Goal: Information Seeking & Learning: Learn about a topic

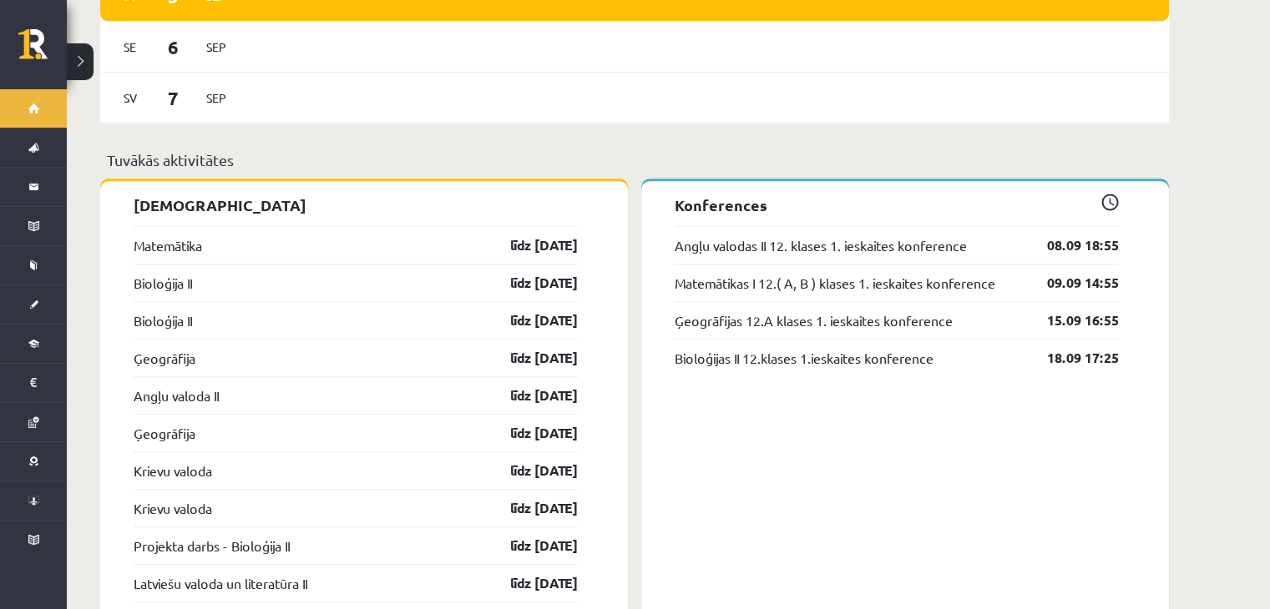
scroll to position [1419, 0]
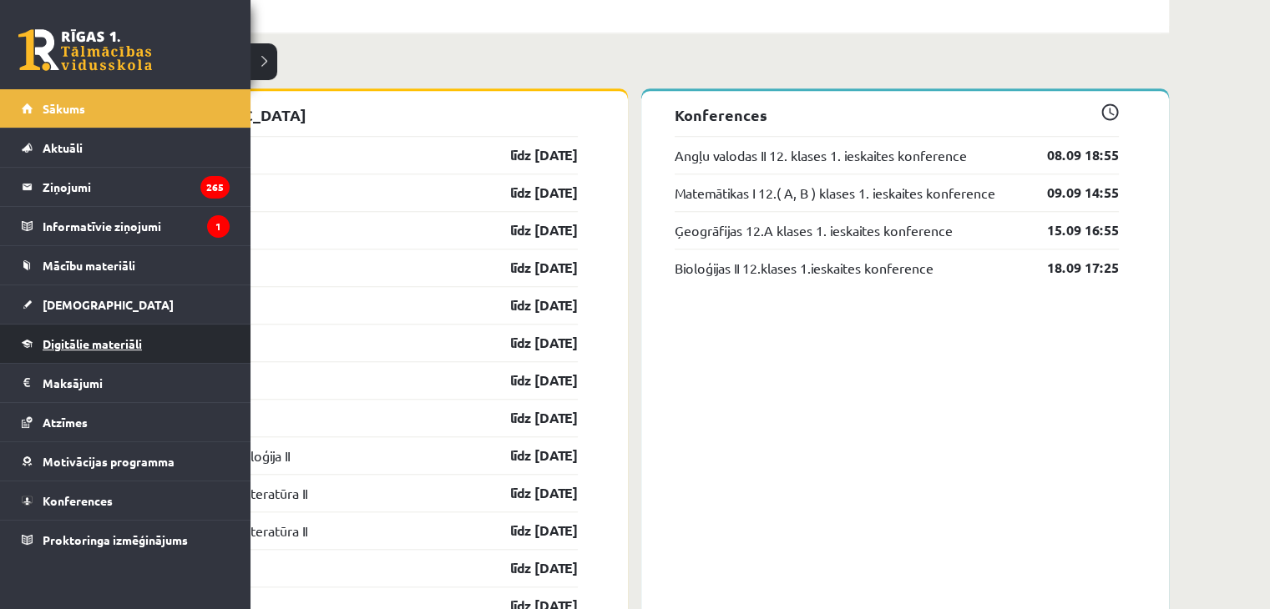
click at [93, 354] on link "Digitālie materiāli" at bounding box center [126, 344] width 208 height 38
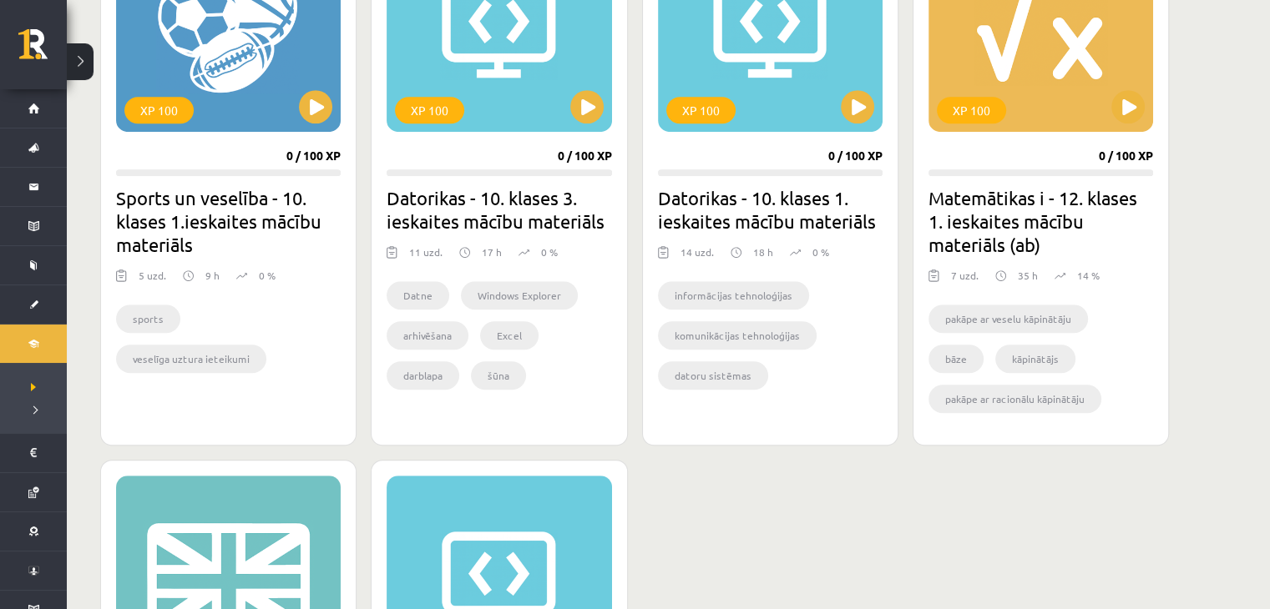
scroll to position [1085, 0]
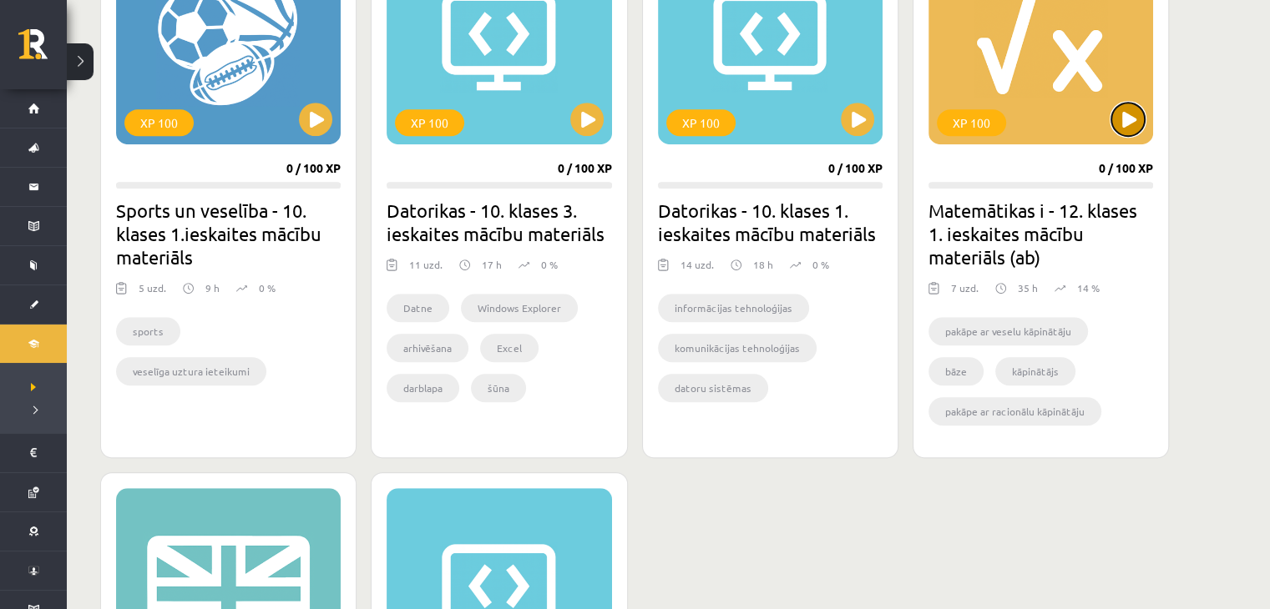
click at [1121, 121] on button at bounding box center [1127, 119] width 33 height 33
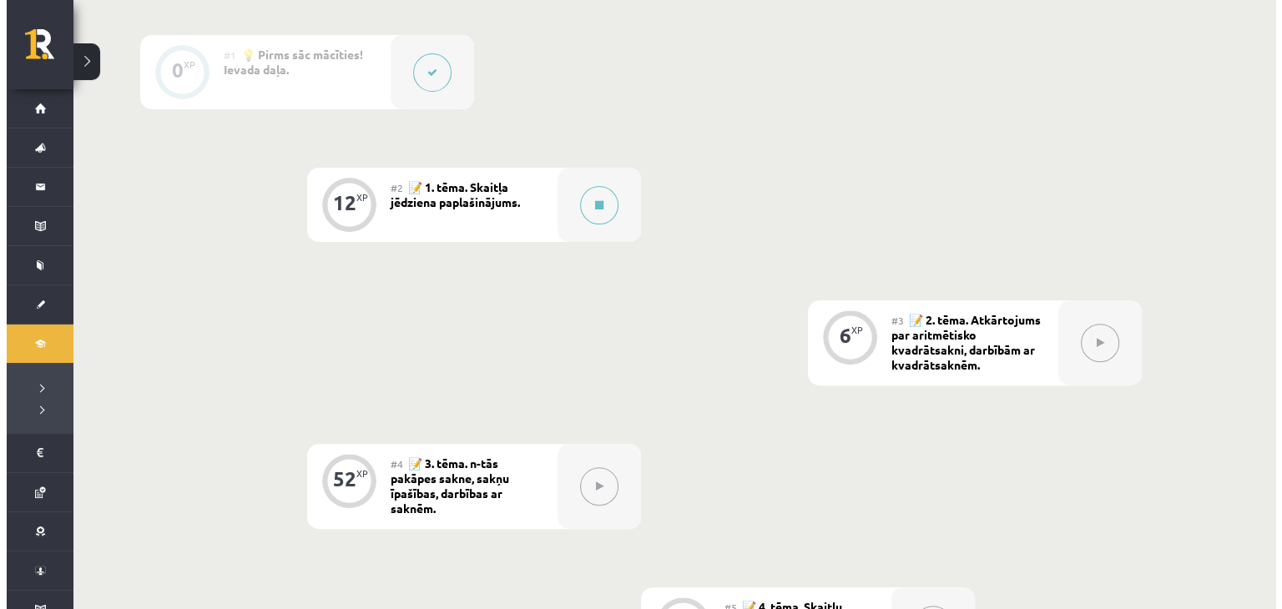
scroll to position [541, 0]
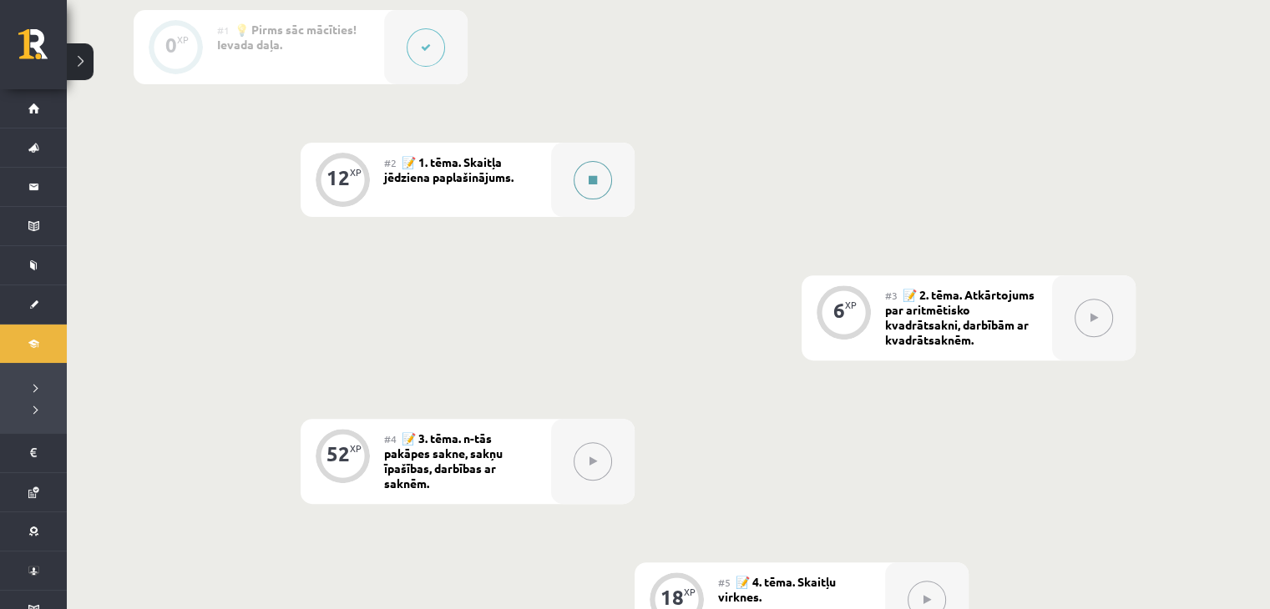
click at [579, 178] on button at bounding box center [592, 180] width 38 height 38
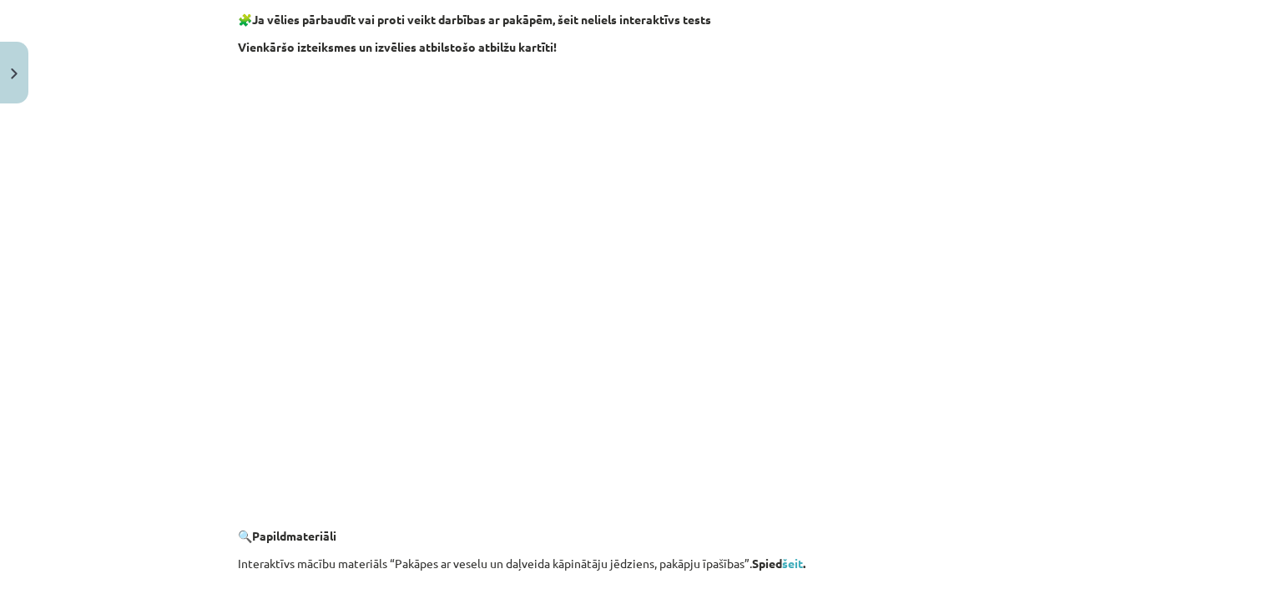
scroll to position [1436, 0]
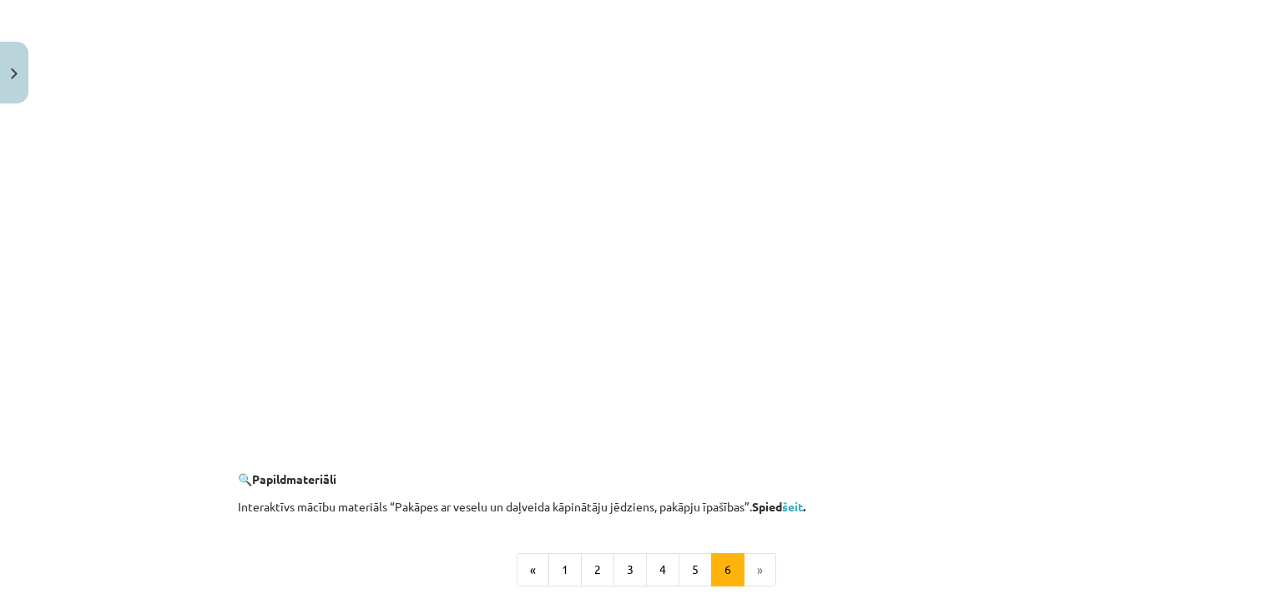
click at [136, 231] on div "Mācību tēma: Matemātikas i - 12. klases 1. ieskaites mācību materiāls (ab) #2 📝…" at bounding box center [641, 304] width 1282 height 609
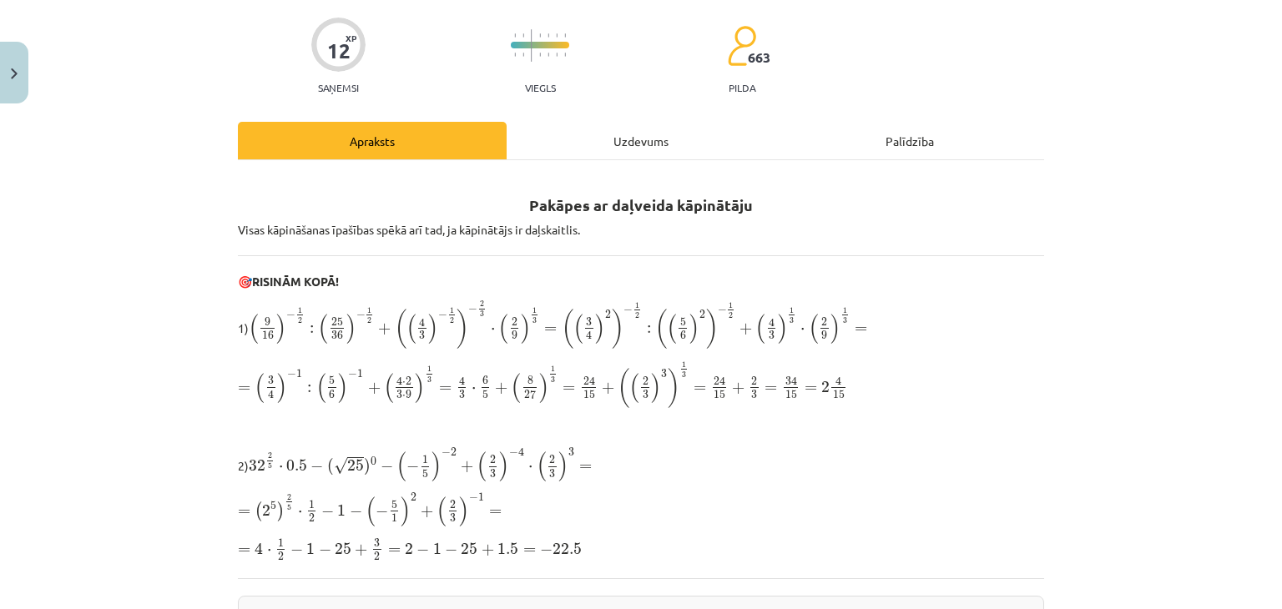
scroll to position [0, 0]
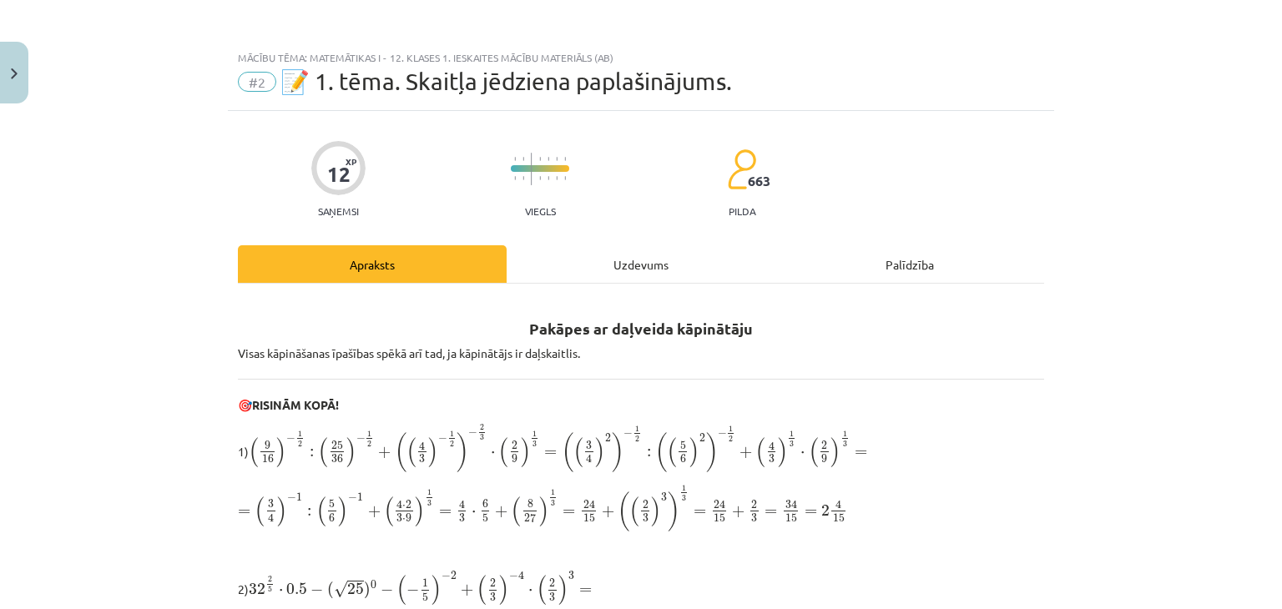
click at [634, 263] on div "Uzdevums" at bounding box center [641, 264] width 269 height 38
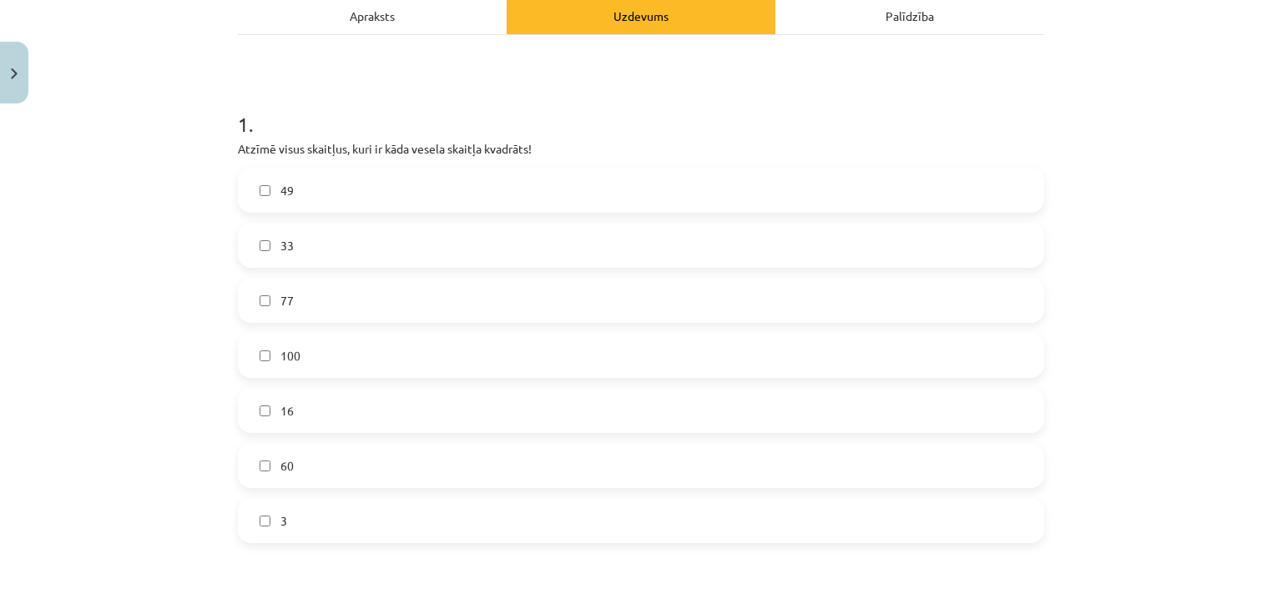
scroll to position [250, 0]
click at [264, 197] on label "49" at bounding box center [641, 189] width 803 height 42
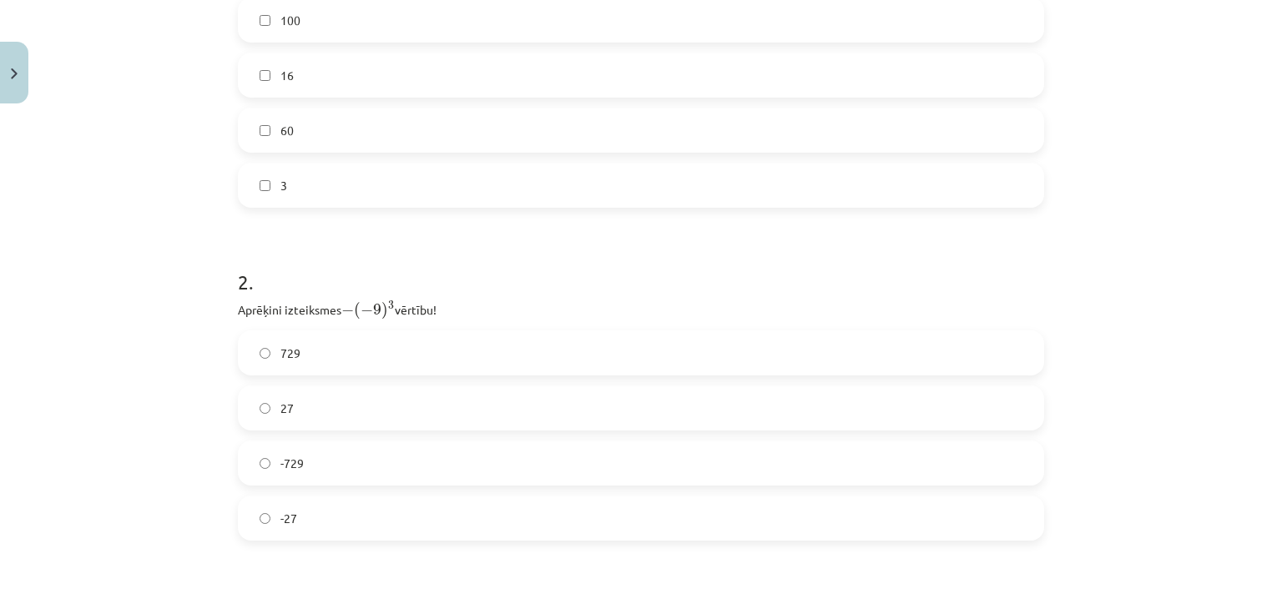
scroll to position [668, 0]
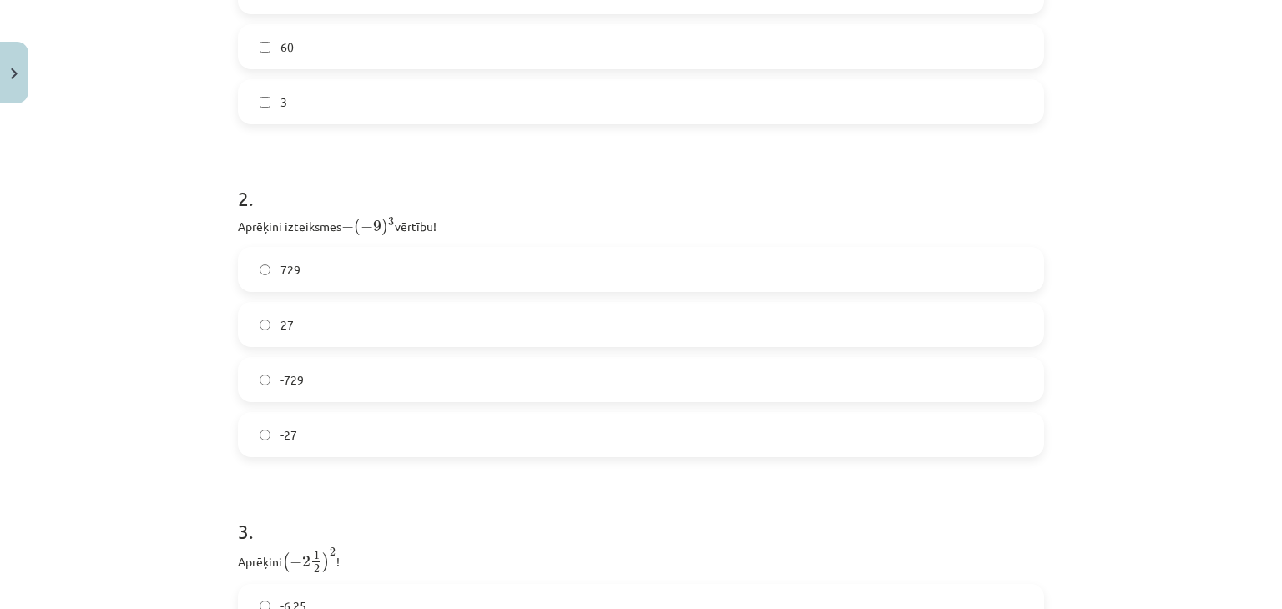
click at [432, 264] on label "729" at bounding box center [641, 270] width 803 height 42
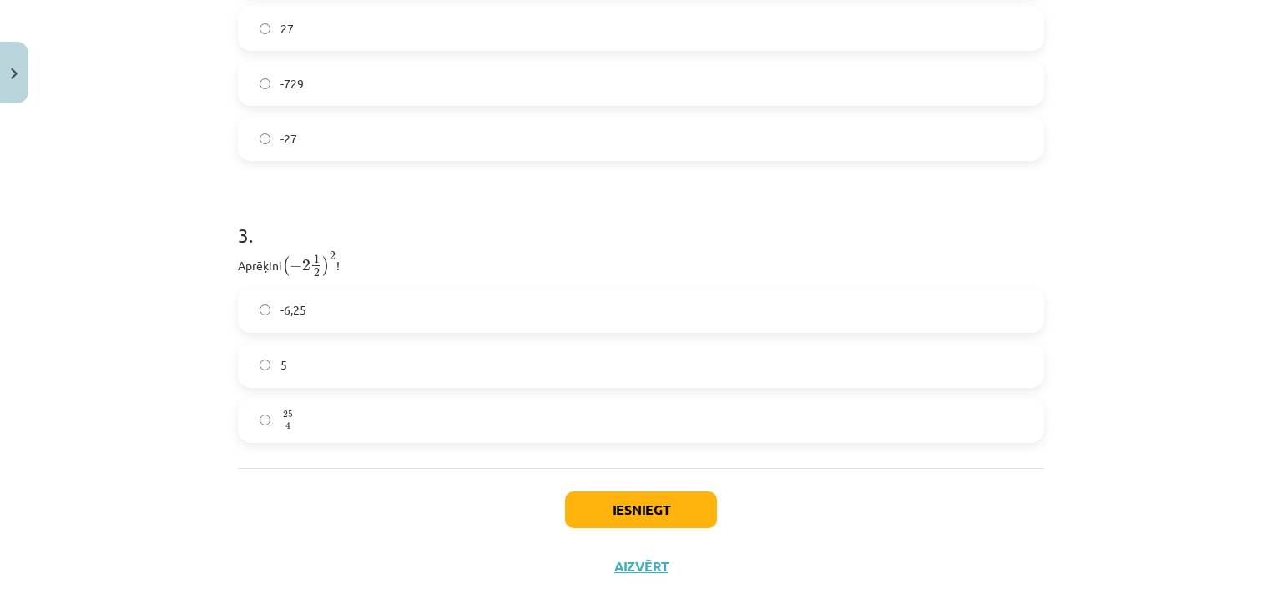
scroll to position [990, 0]
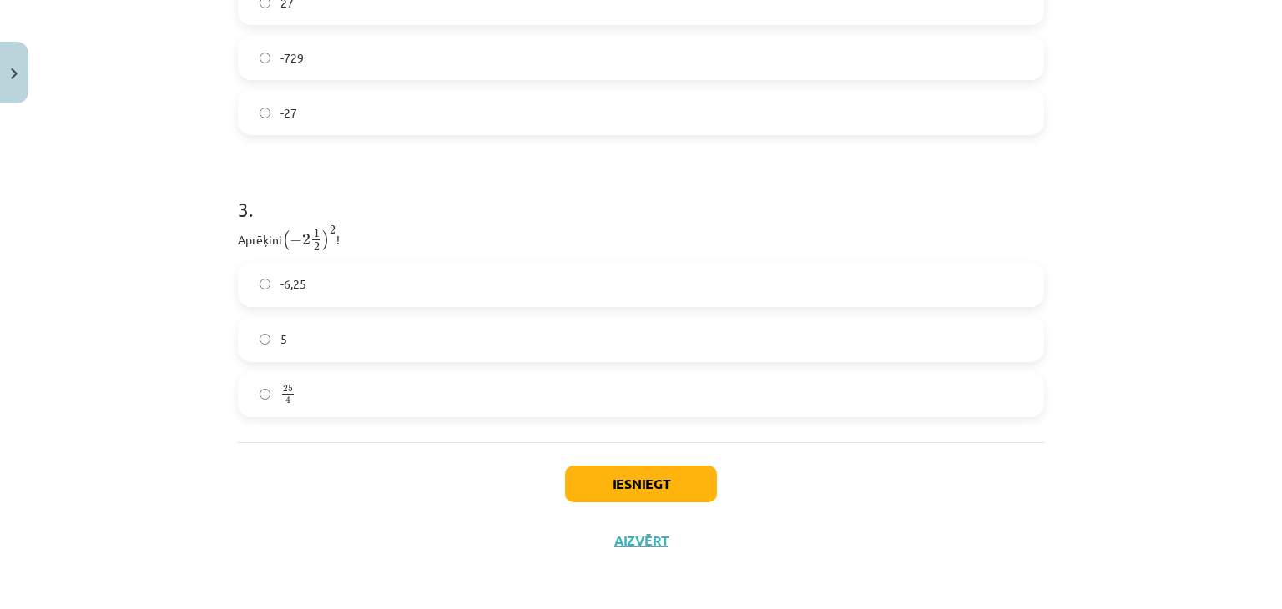
click at [260, 398] on label "25 4 25 4" at bounding box center [641, 395] width 803 height 42
click at [597, 490] on button "Iesniegt" at bounding box center [641, 484] width 152 height 37
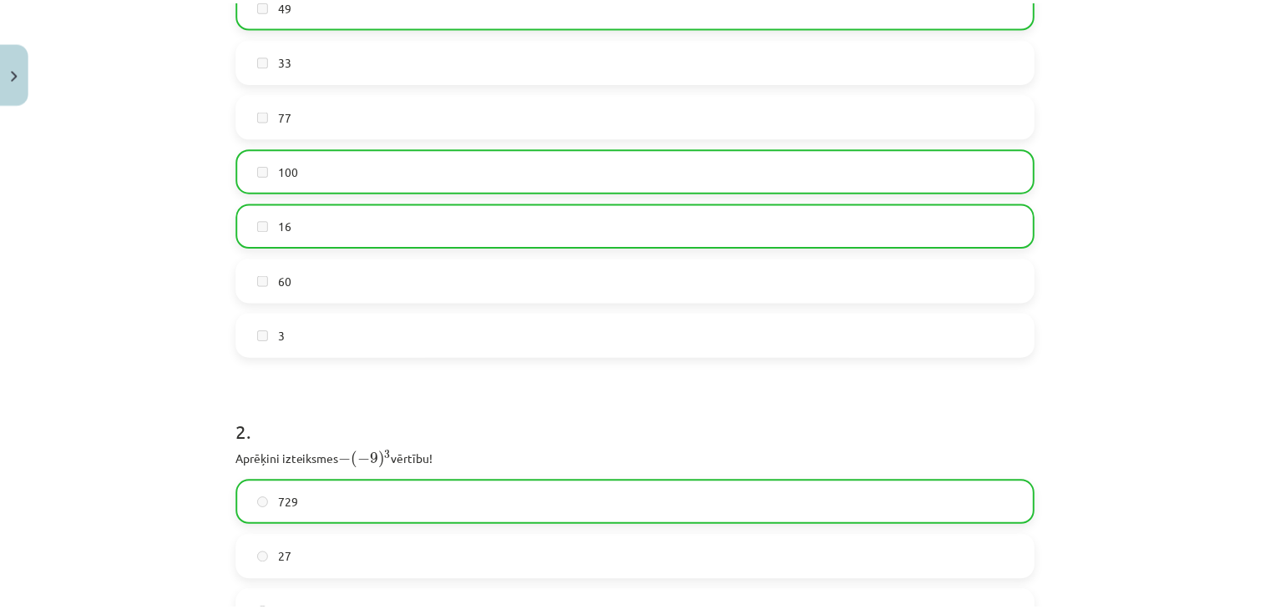
scroll to position [291, 0]
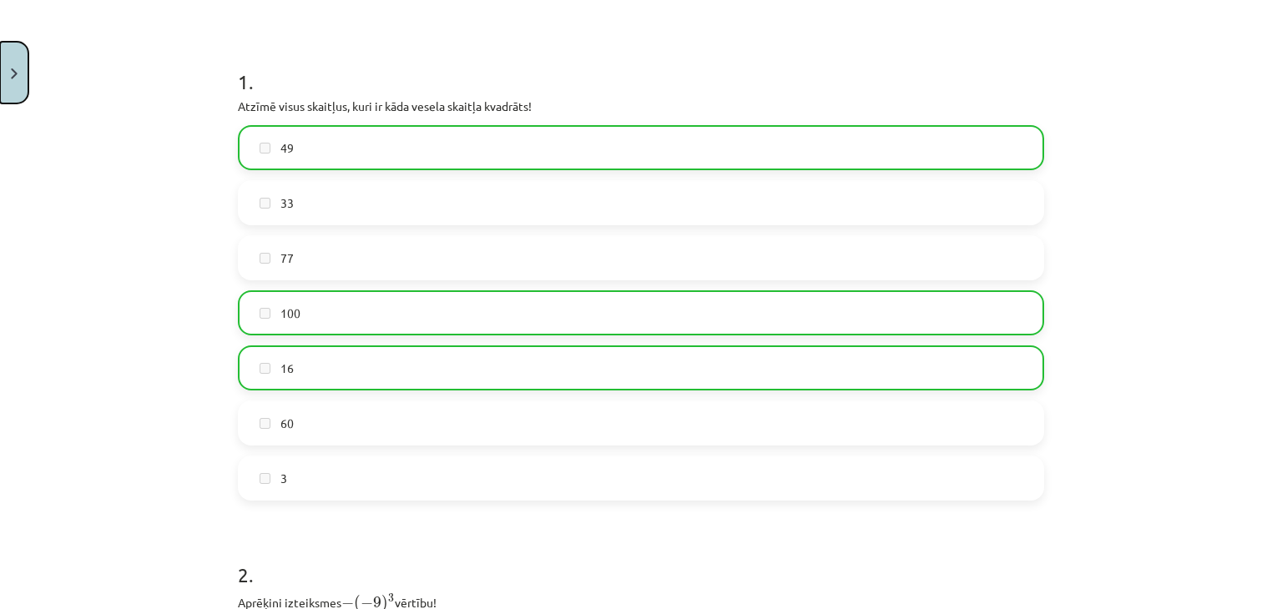
click at [17, 101] on button "Close" at bounding box center [14, 73] width 28 height 62
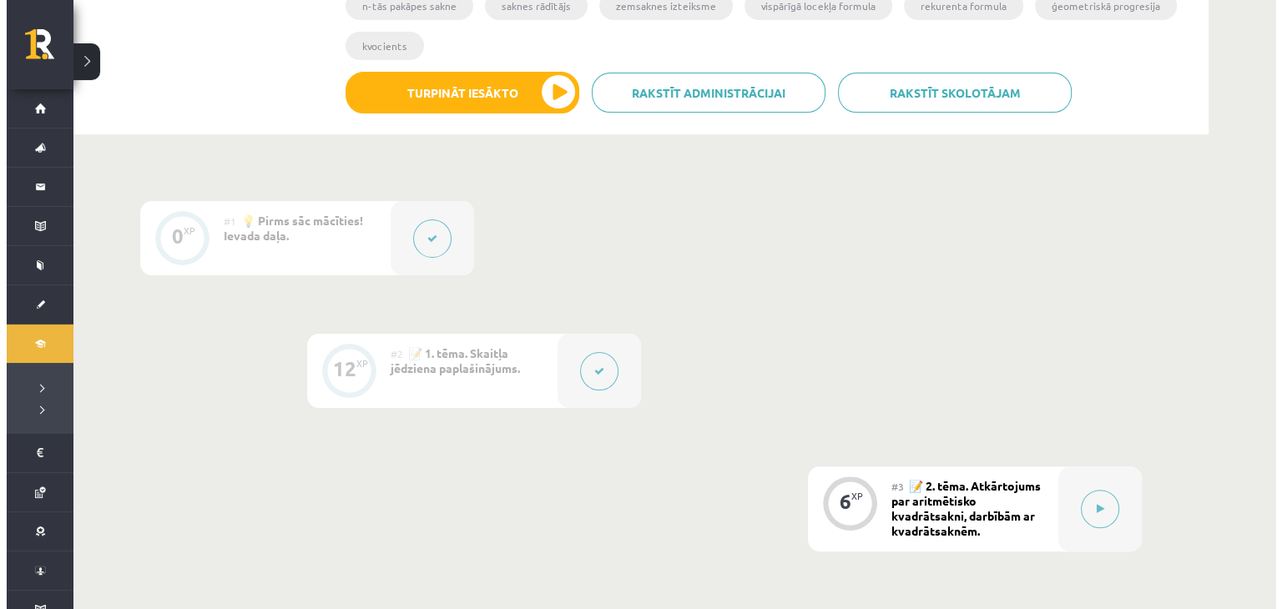
scroll to position [374, 0]
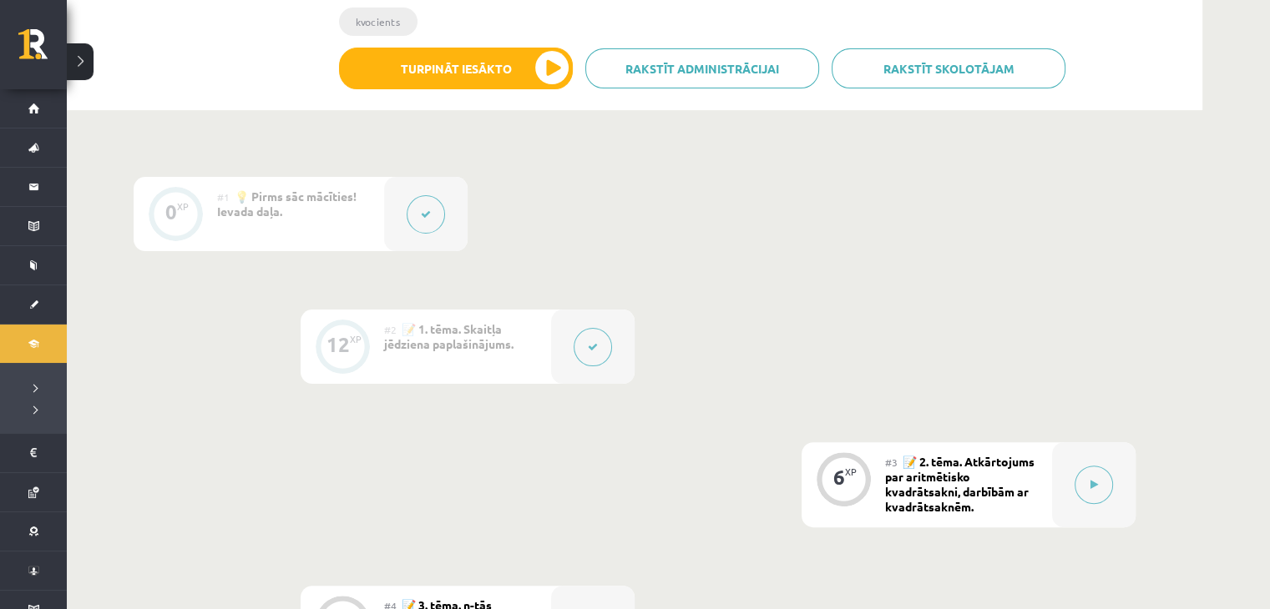
click at [601, 353] on button at bounding box center [592, 347] width 38 height 38
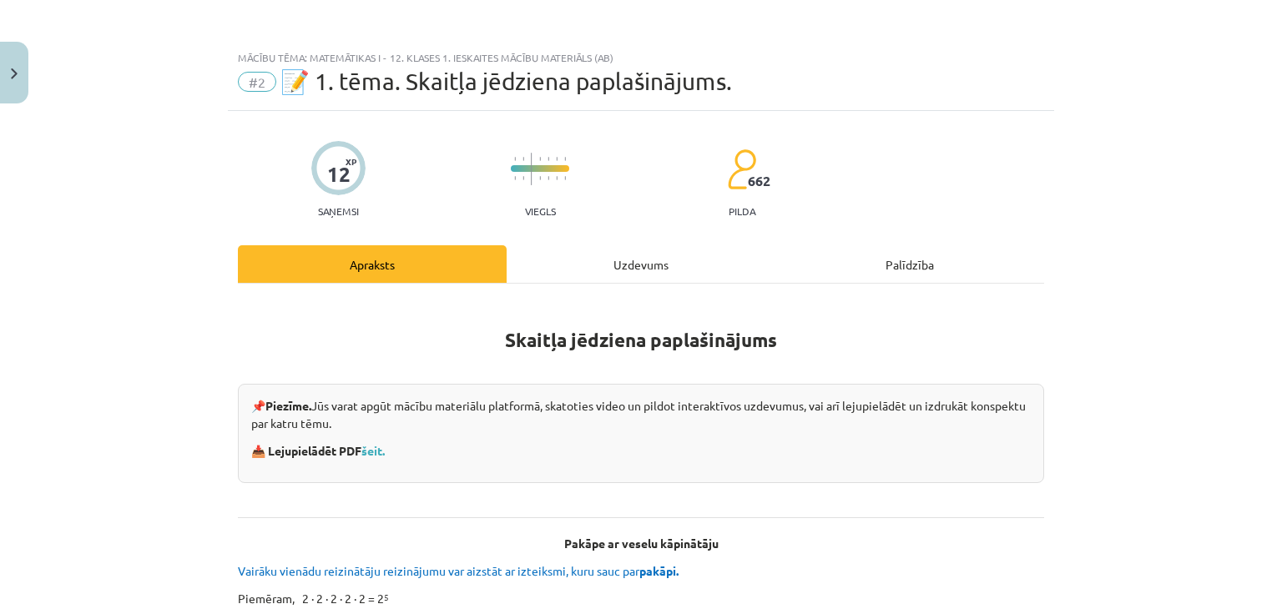
click at [600, 268] on div "Uzdevums" at bounding box center [641, 264] width 269 height 38
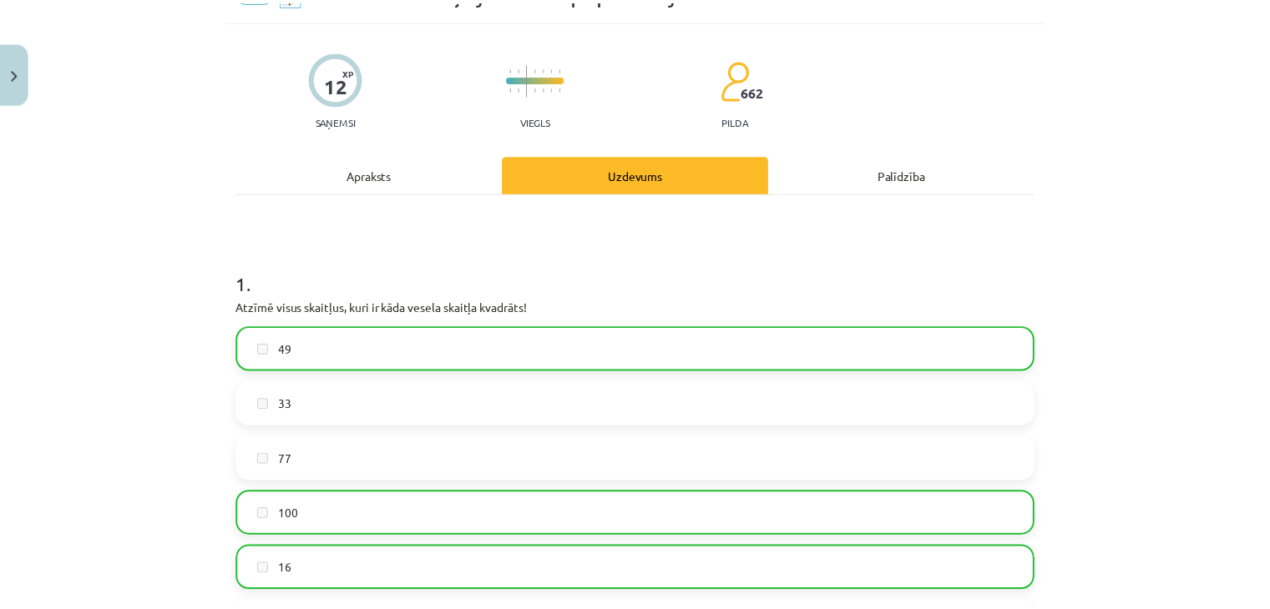
scroll to position [0, 0]
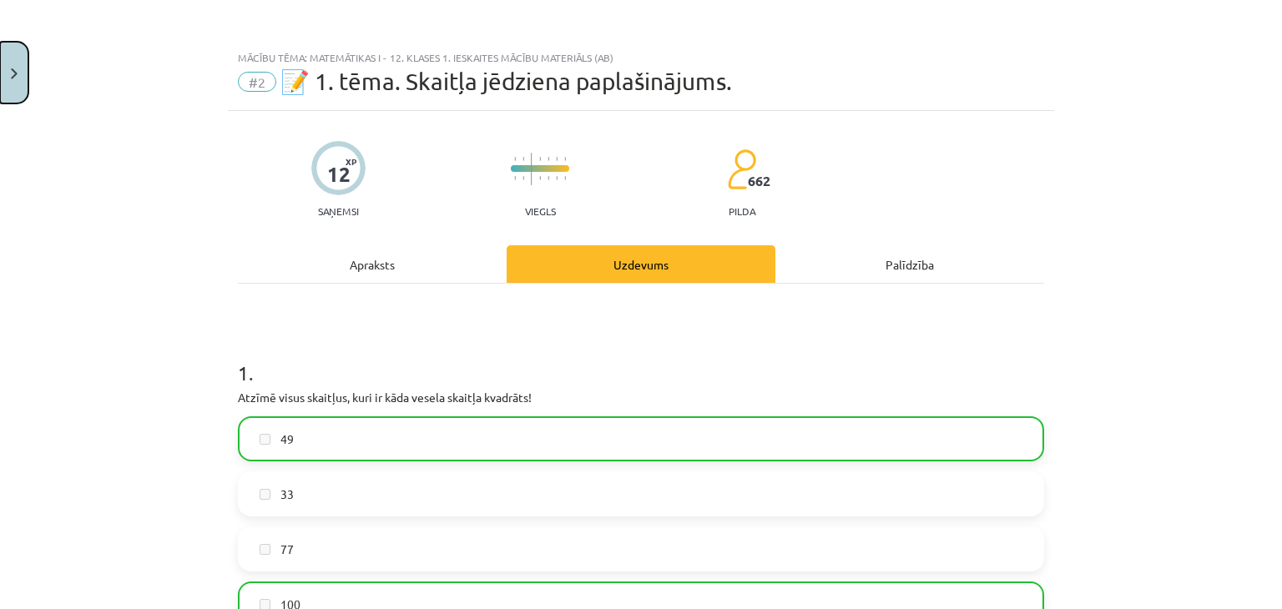
click at [0, 75] on button "Close" at bounding box center [14, 73] width 28 height 62
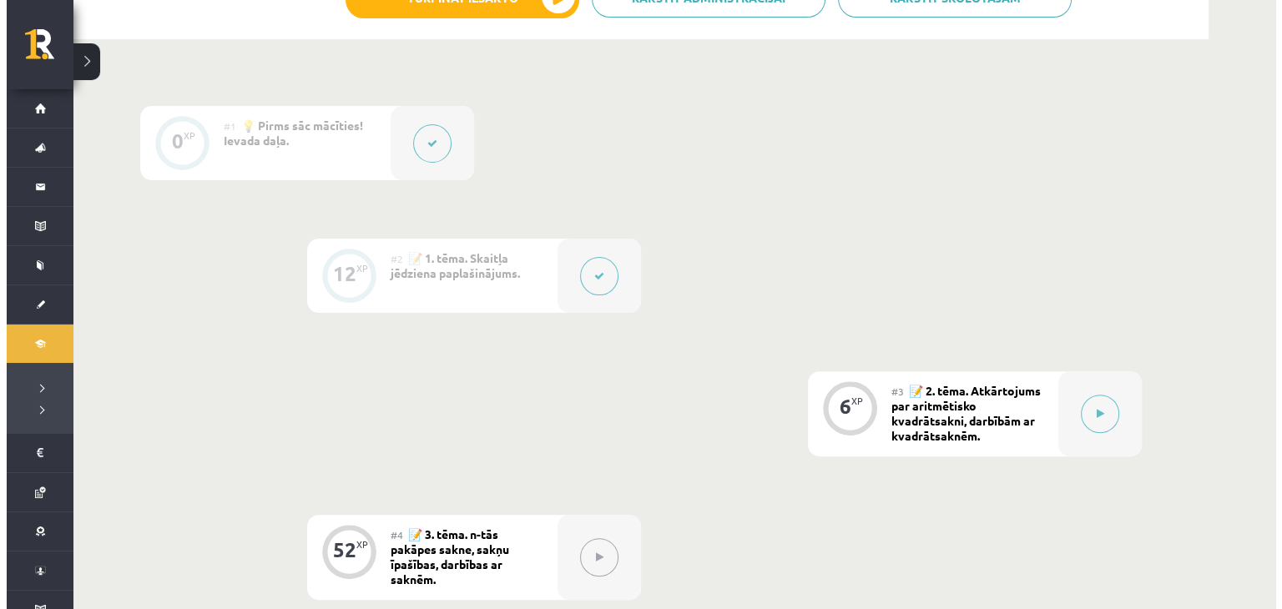
scroll to position [541, 0]
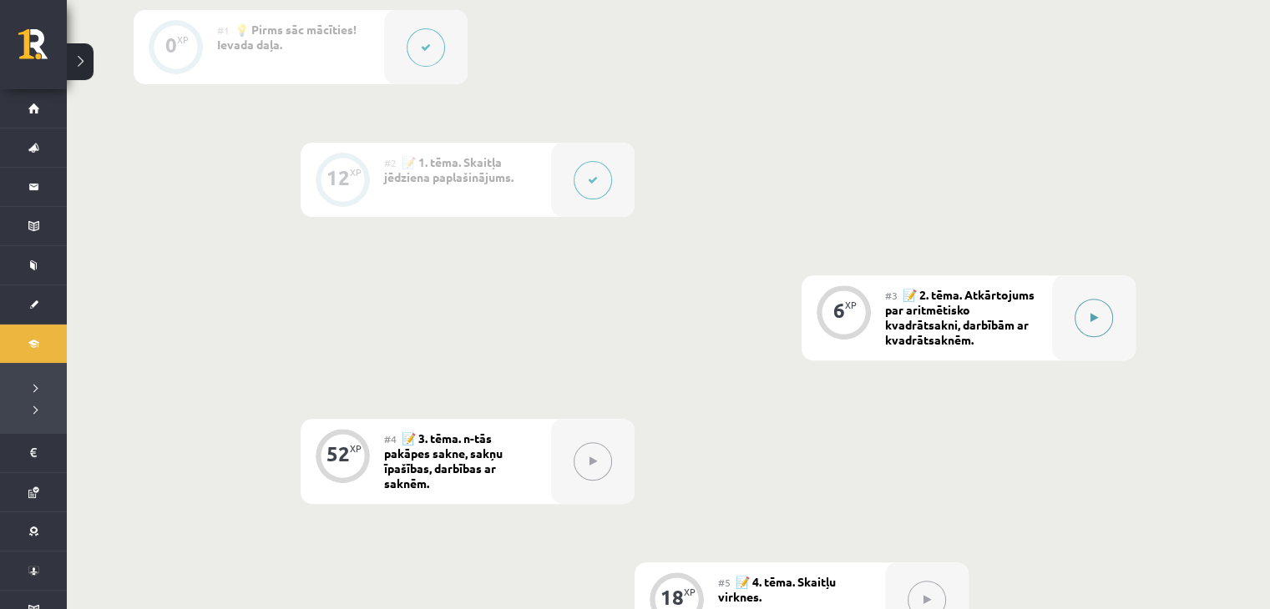
click at [1104, 317] on button at bounding box center [1093, 318] width 38 height 38
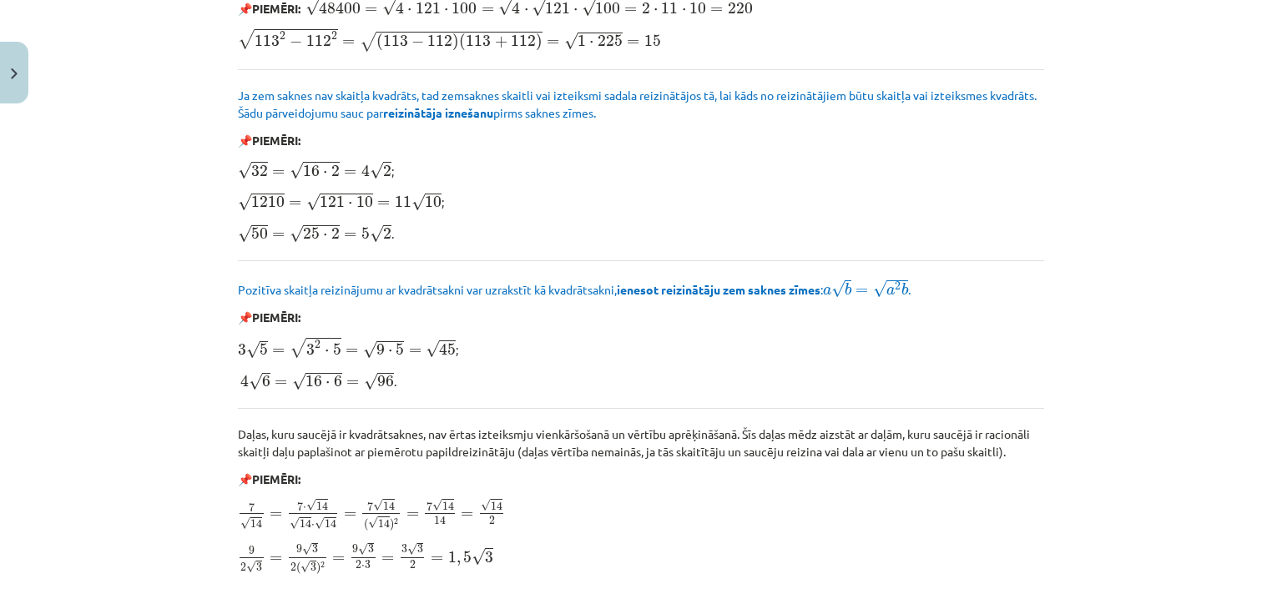
scroll to position [2003, 0]
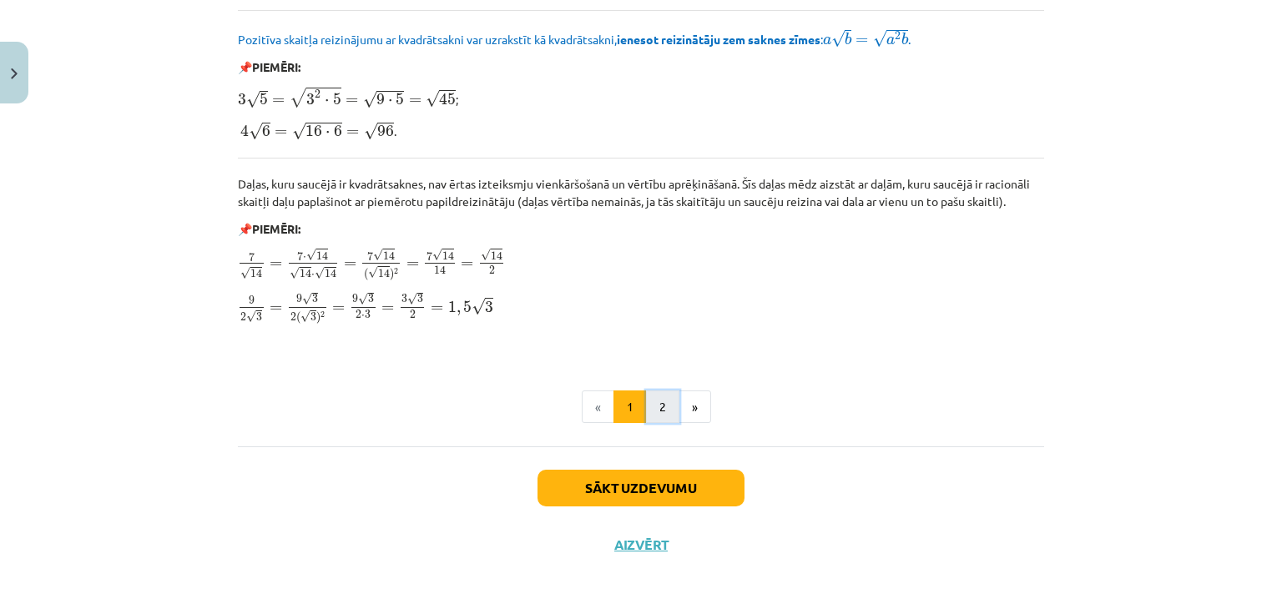
click at [660, 398] on button "2" at bounding box center [662, 407] width 33 height 33
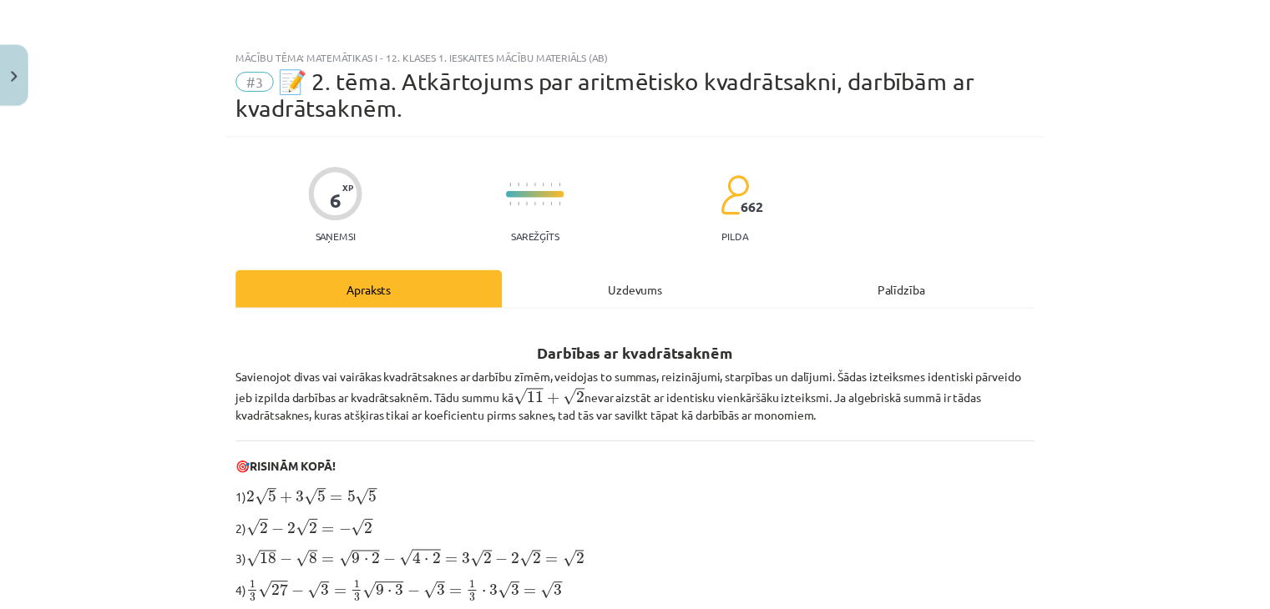
scroll to position [0, 0]
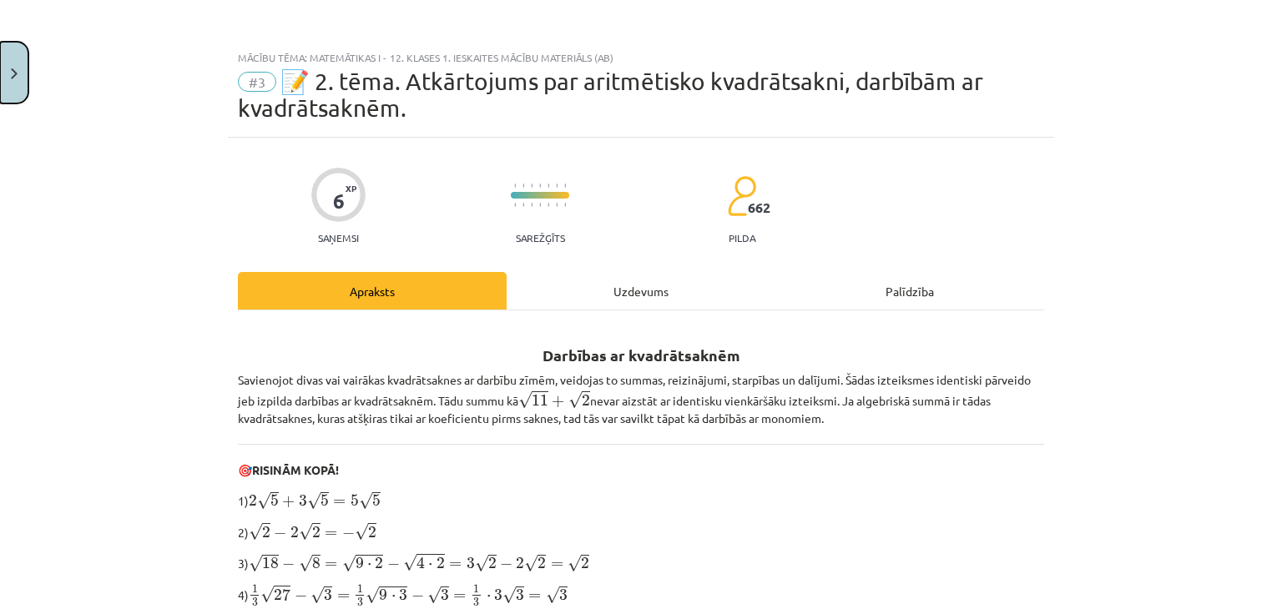
click at [0, 94] on button "Close" at bounding box center [14, 73] width 28 height 62
